Goal: Transaction & Acquisition: Purchase product/service

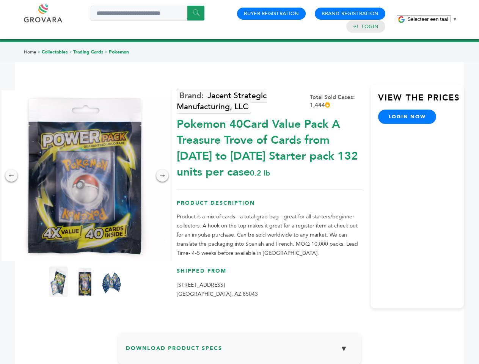
click at [432, 19] on span "Selecteer een taal" at bounding box center [427, 19] width 41 height 6
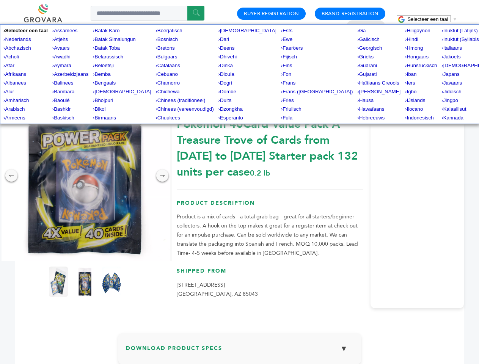
click at [85, 175] on img at bounding box center [85, 175] width 171 height 171
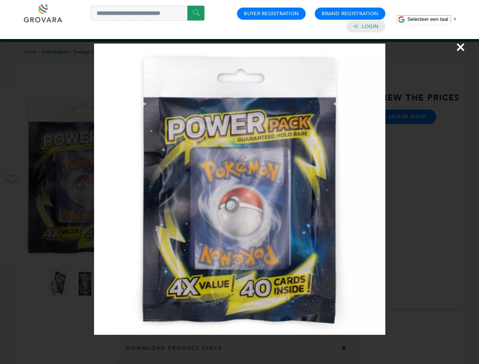
click at [11, 175] on div "×" at bounding box center [239, 182] width 479 height 364
click at [162, 175] on div "→" at bounding box center [162, 175] width 12 height 12
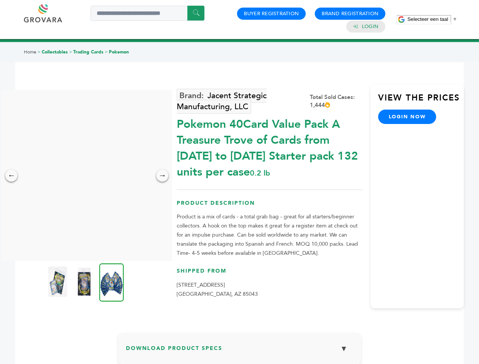
click at [58, 282] on img at bounding box center [57, 281] width 19 height 30
click at [0, 0] on div "×" at bounding box center [0, 0] width 0 height 0
click at [111, 282] on img at bounding box center [111, 282] width 25 height 38
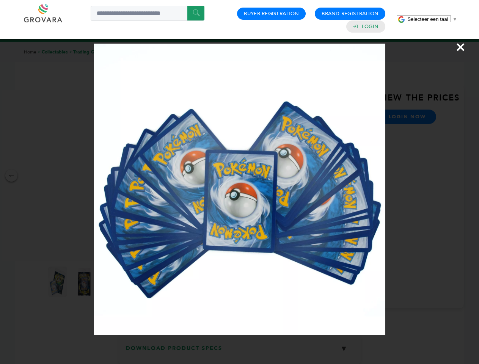
click at [240, 351] on div "×" at bounding box center [239, 182] width 479 height 364
